Goal: Information Seeking & Learning: Learn about a topic

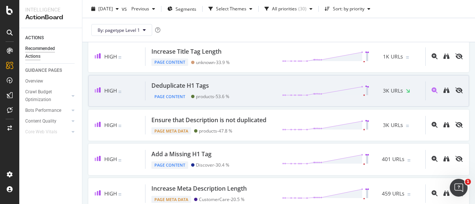
scroll to position [334, 0]
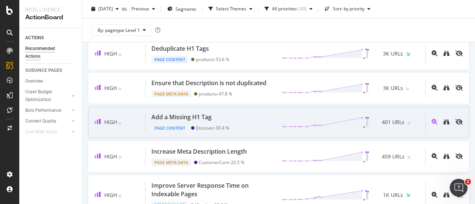
click at [227, 122] on div "Add a Missing H1 Tag" at bounding box center [190, 117] width 78 height 9
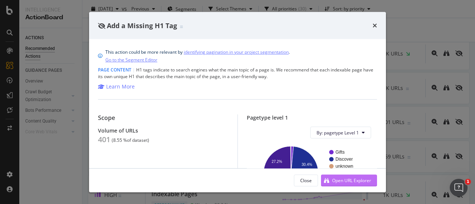
click at [365, 179] on div "Open URL Explorer" at bounding box center [351, 180] width 39 height 6
click at [373, 28] on icon "times" at bounding box center [374, 26] width 4 height 6
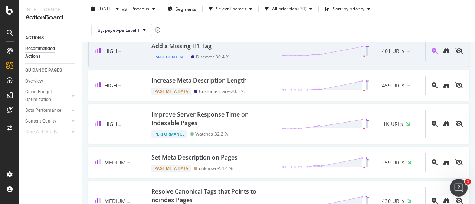
scroll to position [408, 0]
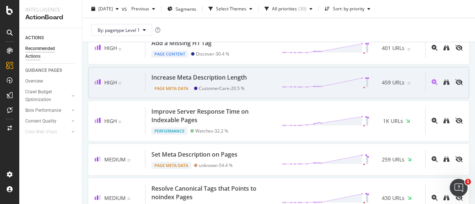
click at [235, 82] on div "Increase Meta Description Length" at bounding box center [198, 77] width 95 height 9
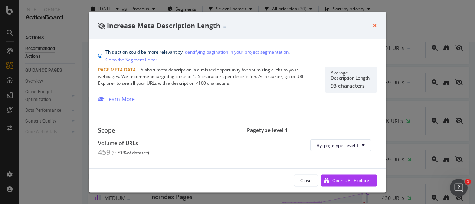
click at [376, 27] on icon "times" at bounding box center [374, 26] width 4 height 6
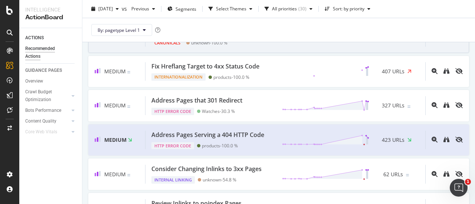
scroll to position [593, 0]
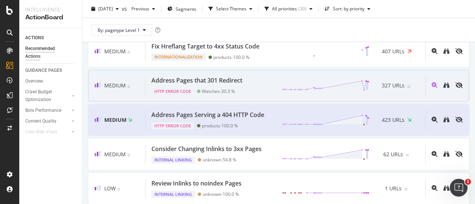
click at [244, 85] on div "Address Pages that 301 Redirect" at bounding box center [198, 80] width 94 height 9
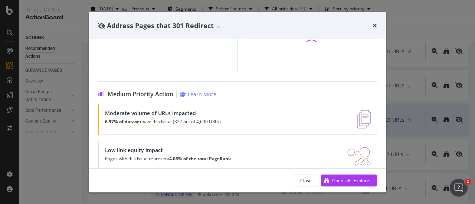
scroll to position [148, 0]
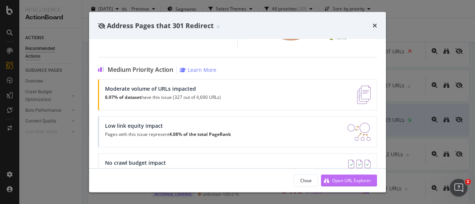
click at [359, 182] on div "Open URL Explorer" at bounding box center [351, 180] width 39 height 6
click at [373, 26] on icon "times" at bounding box center [374, 26] width 4 height 6
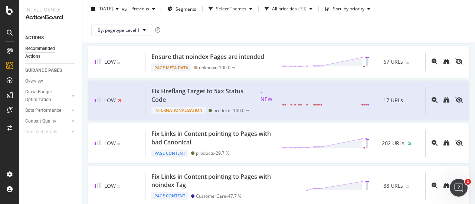
scroll to position [1001, 0]
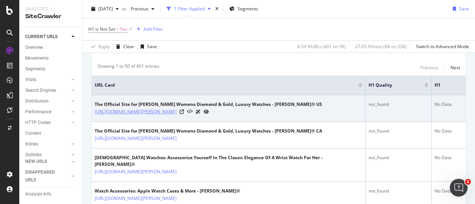
scroll to position [222, 0]
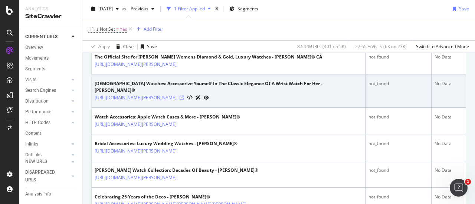
click at [184, 96] on icon at bounding box center [181, 98] width 4 height 4
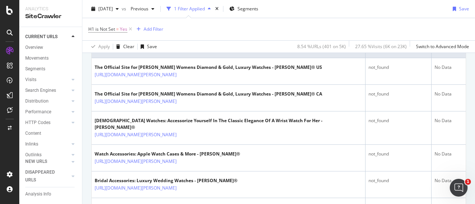
scroll to position [0, 0]
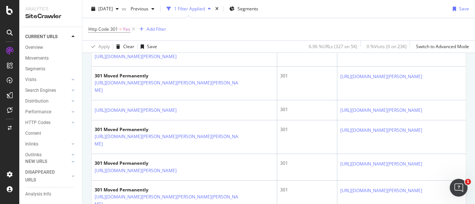
scroll to position [408, 0]
